Goal: Transaction & Acquisition: Purchase product/service

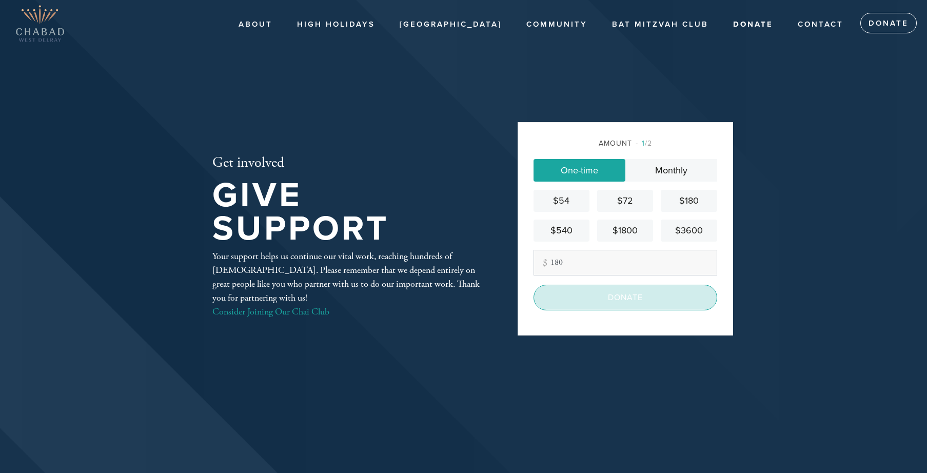
type input "180"
click at [618, 300] on input "Donate" at bounding box center [625, 298] width 184 height 26
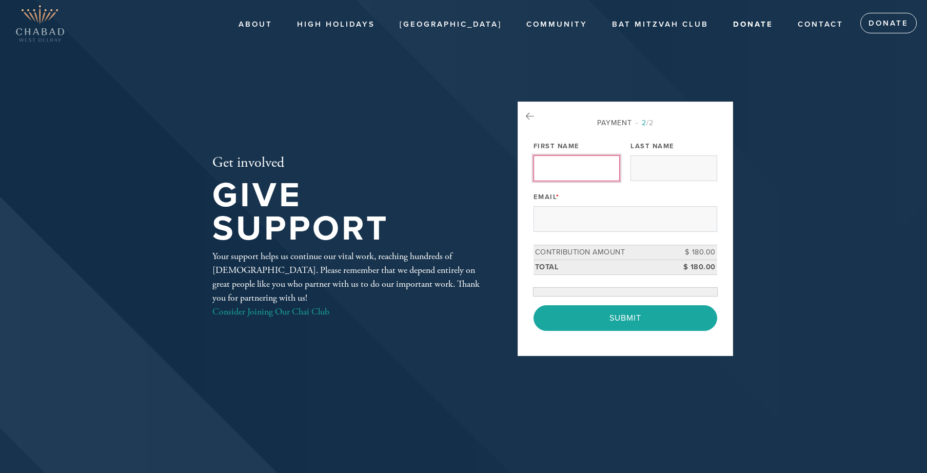
click at [555, 175] on input "First Name" at bounding box center [576, 168] width 86 height 26
type input "Jonathan"
type input "Lindenblatt"
type input "lindenboca@gmail.com"
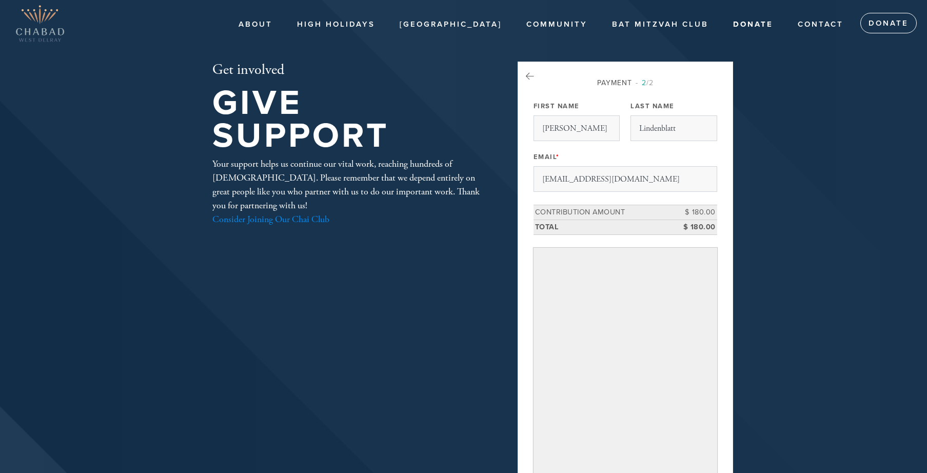
click at [291, 217] on link "Consider Joining Our Chai Club" at bounding box center [270, 219] width 117 height 12
